Goal: Task Accomplishment & Management: Use online tool/utility

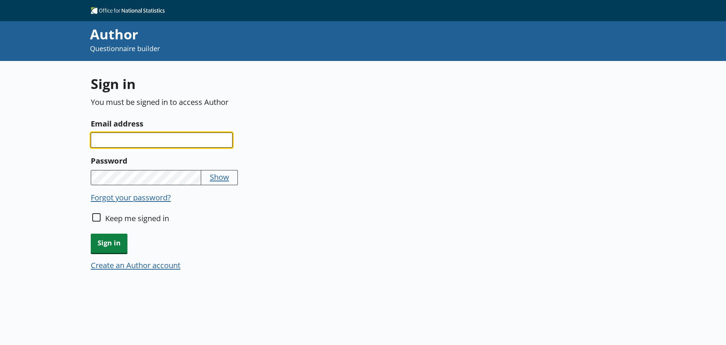
click at [214, 137] on input "Email address" at bounding box center [162, 139] width 142 height 15
type input "[PERSON_NAME][EMAIL_ADDRESS][PERSON_NAME][DOMAIN_NAME]"
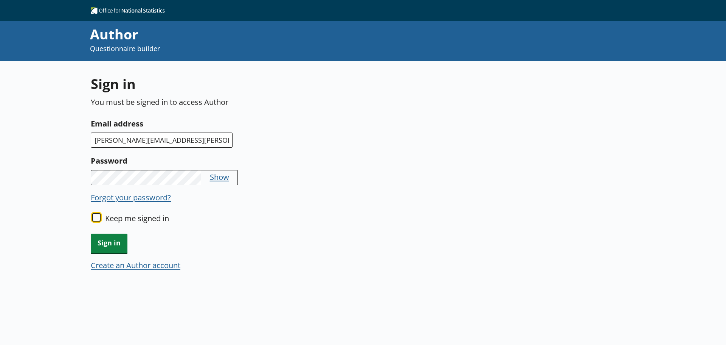
click at [100, 216] on input "Keep me signed in" at bounding box center [96, 217] width 8 height 8
checkbox input "true"
click at [128, 259] on div "Sign in" at bounding box center [269, 266] width 357 height 14
click at [121, 239] on span "Sign in" at bounding box center [109, 242] width 37 height 19
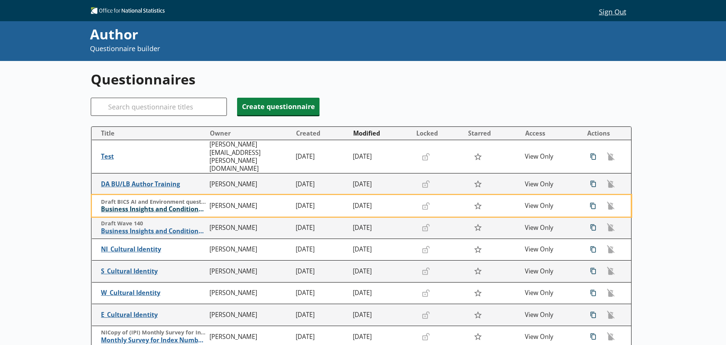
click at [154, 205] on span "Business Insights and Conditions Survey (BICS)" at bounding box center [153, 209] width 105 height 8
